Goal: Task Accomplishment & Management: Manage account settings

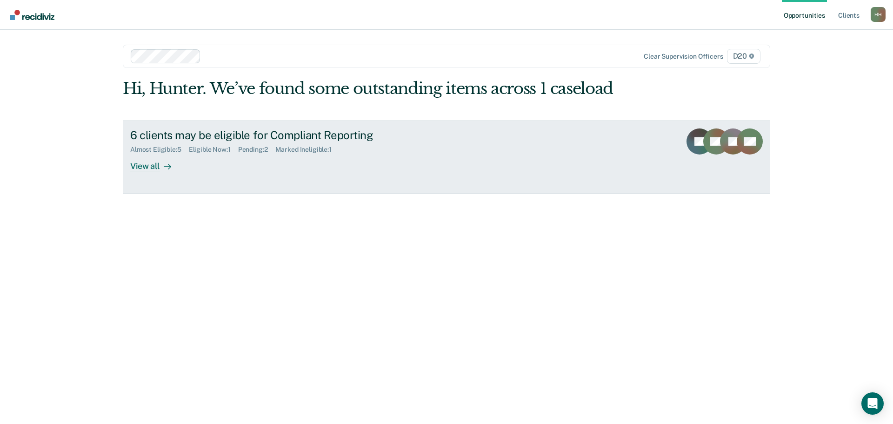
click at [141, 168] on div "View all" at bounding box center [156, 162] width 52 height 18
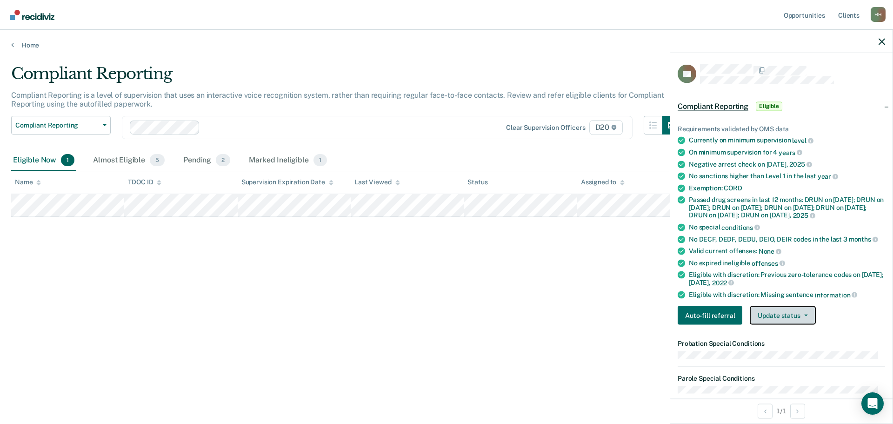
click at [767, 325] on button "Update status" at bounding box center [783, 315] width 66 height 19
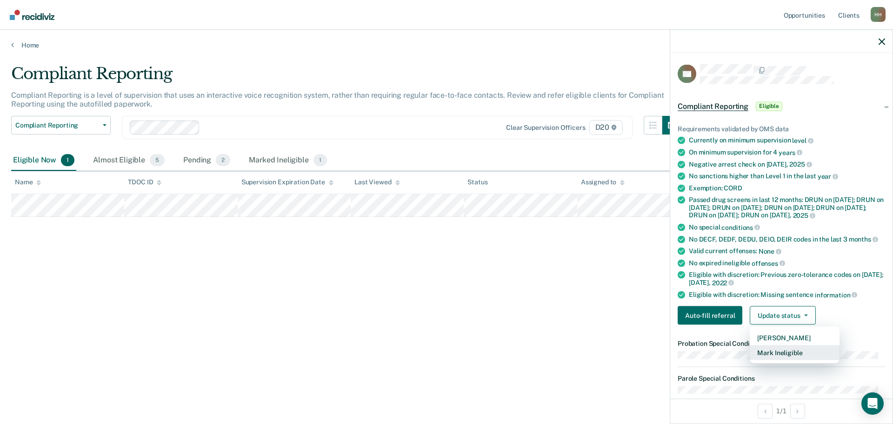
click at [770, 360] on button "Mark Ineligible" at bounding box center [795, 352] width 90 height 15
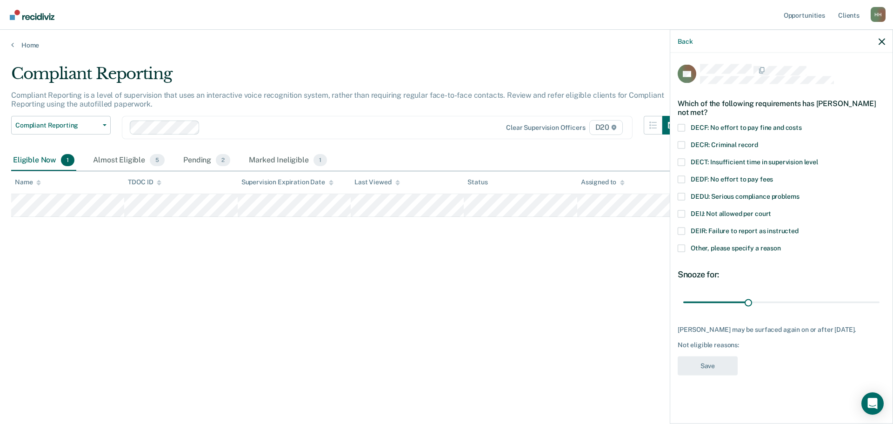
click at [679, 127] on span at bounding box center [681, 127] width 7 height 7
click at [802, 124] on input "DECF: No effort to pay fine and costs" at bounding box center [802, 124] width 0 height 0
drag, startPoint x: 748, startPoint y: 305, endPoint x: 831, endPoint y: 328, distance: 86.9
type input "90"
click at [879, 294] on input "range" at bounding box center [781, 302] width 196 height 16
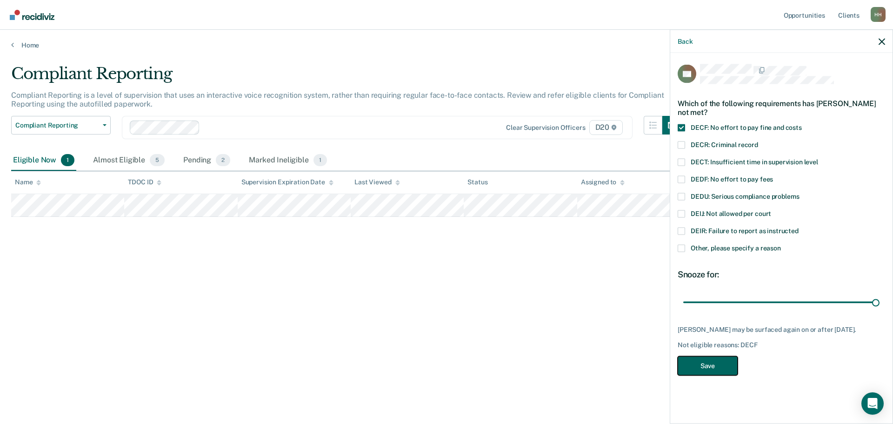
click at [728, 362] on button "Save" at bounding box center [708, 365] width 60 height 19
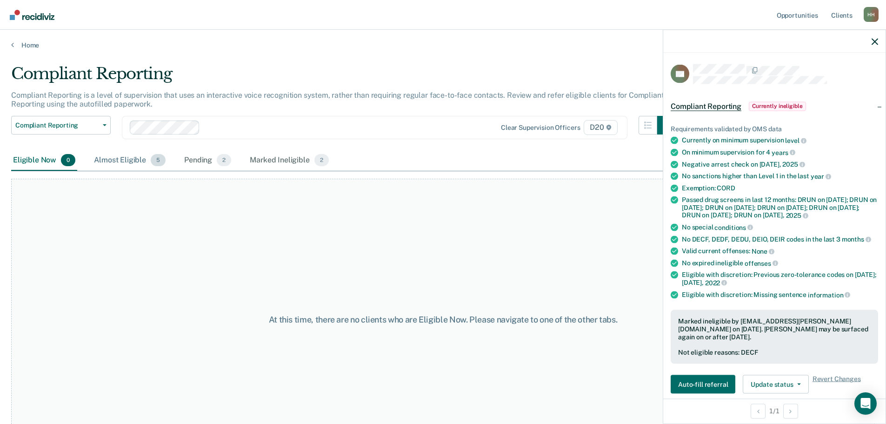
click at [134, 160] on div "Almost Eligible 5" at bounding box center [129, 160] width 75 height 20
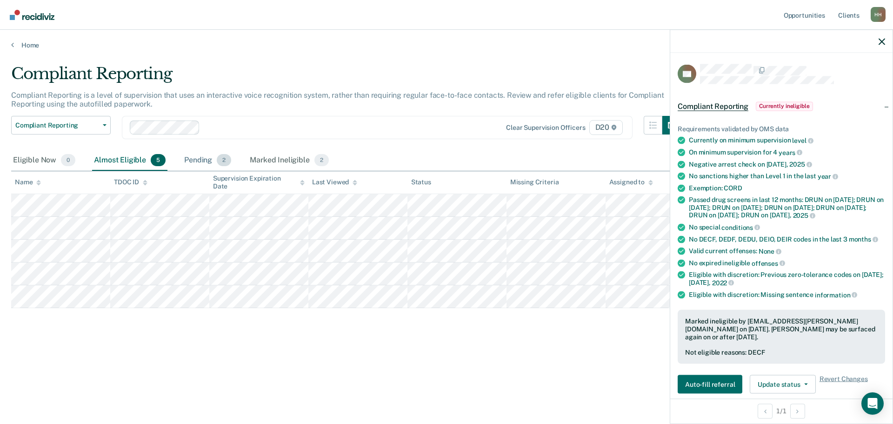
click at [202, 158] on div "Pending 2" at bounding box center [207, 160] width 51 height 20
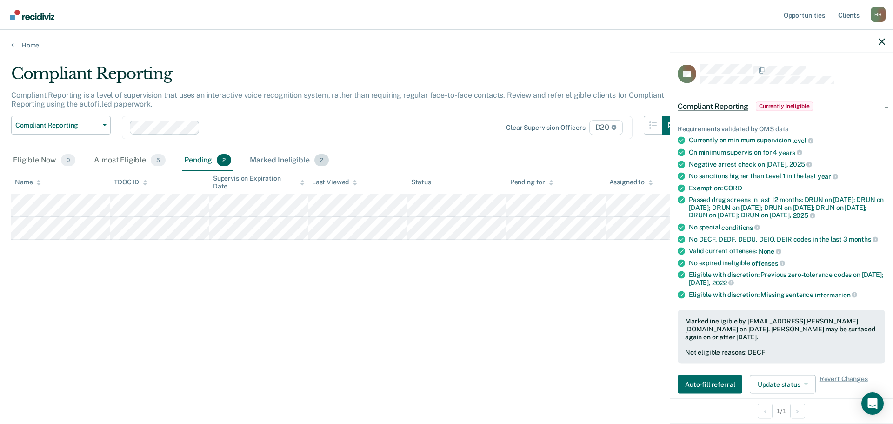
click at [266, 160] on div "Marked Ineligible 2" at bounding box center [289, 160] width 83 height 20
click at [148, 164] on div "Almost Eligible 5" at bounding box center [129, 160] width 75 height 20
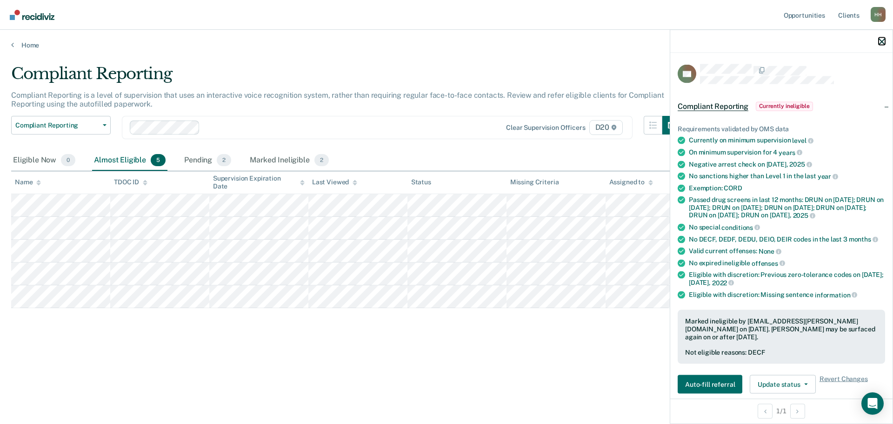
click at [882, 38] on icon "button" at bounding box center [881, 41] width 7 height 7
